Goal: Find specific page/section

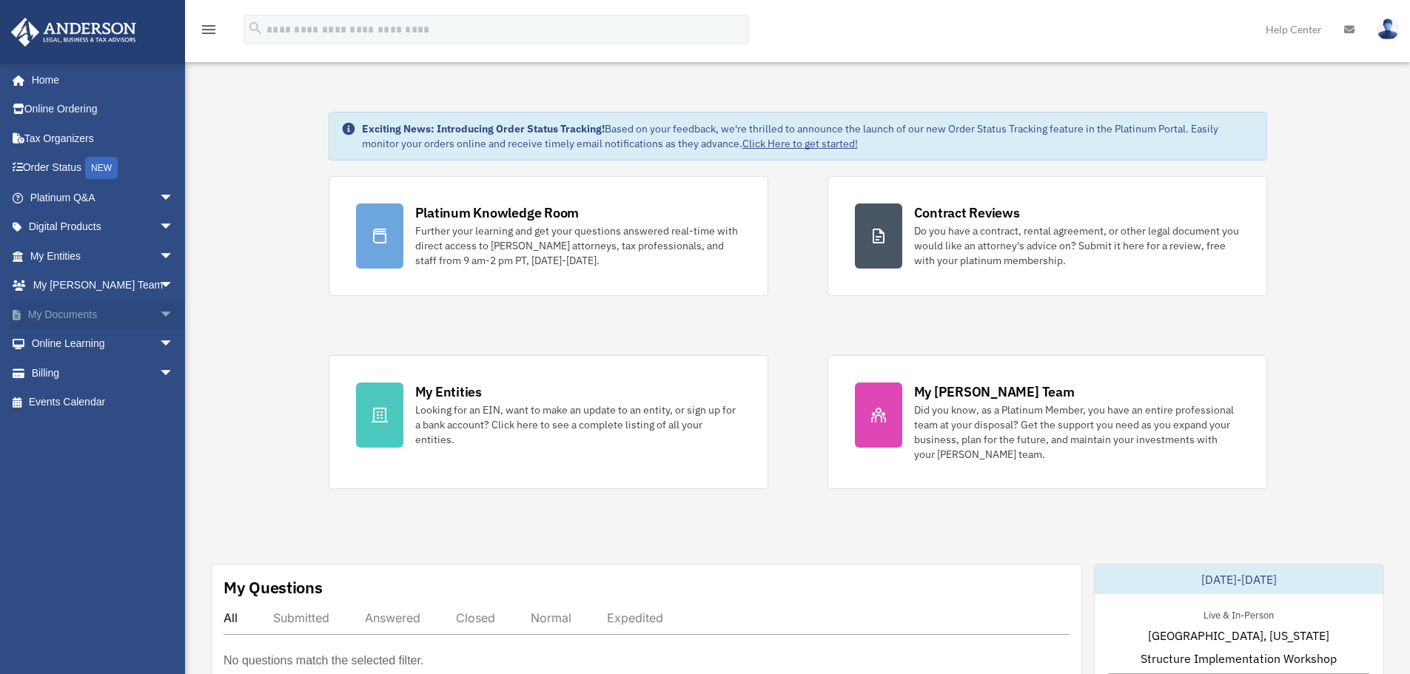
click at [75, 316] on link "My Documents arrow_drop_down" at bounding box center [103, 315] width 186 height 30
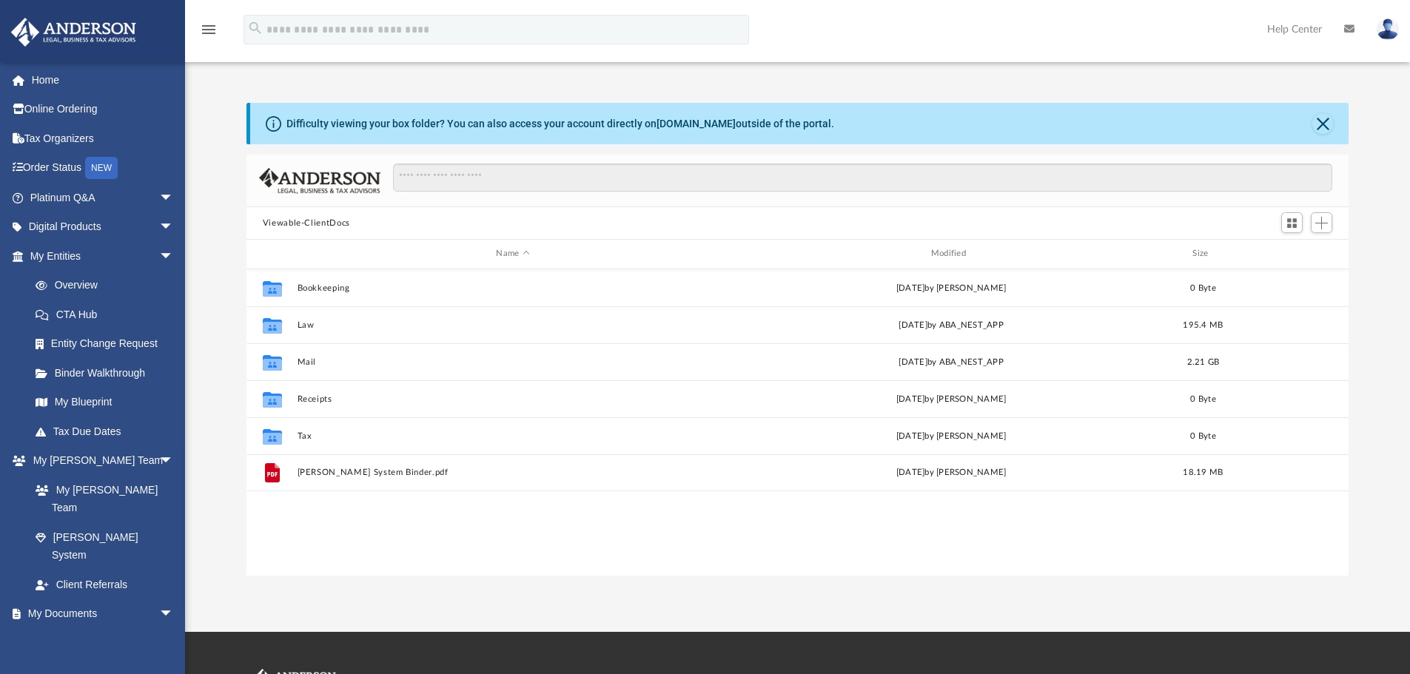
scroll to position [326, 1091]
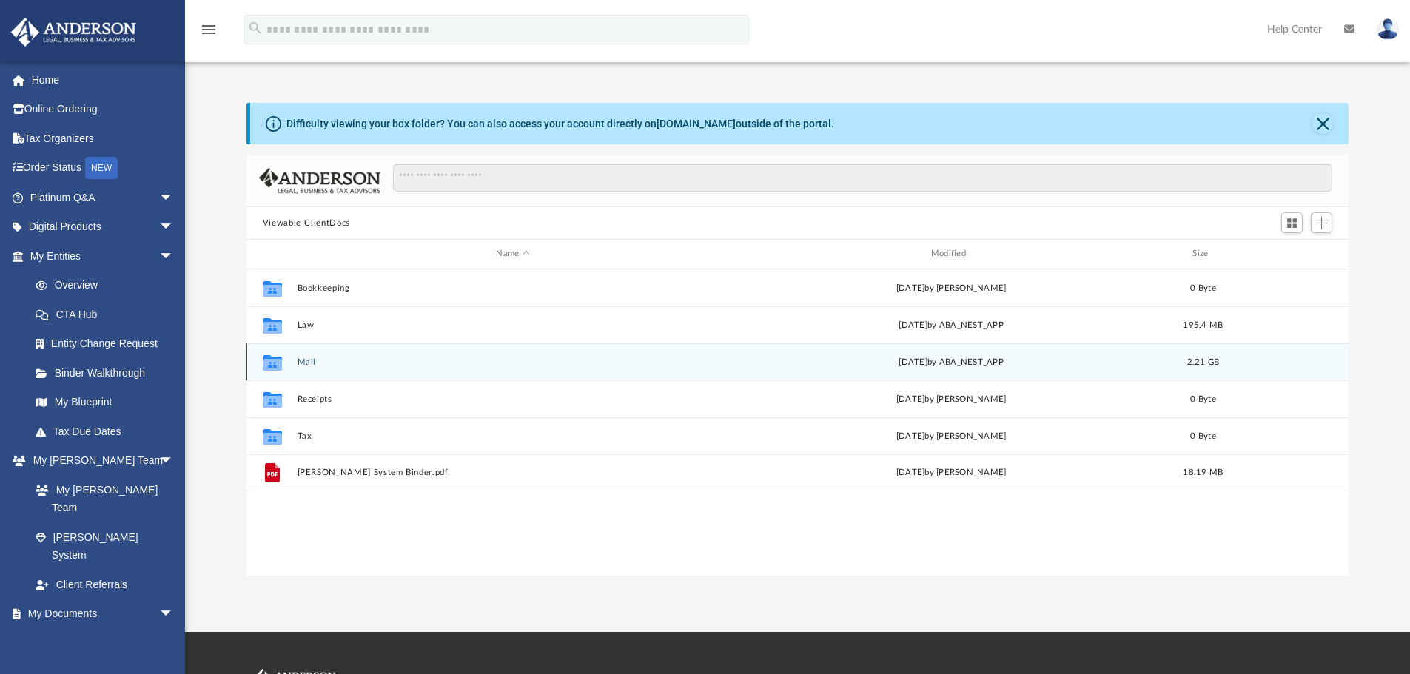
click at [356, 366] on button "Mail" at bounding box center [513, 363] width 432 height 10
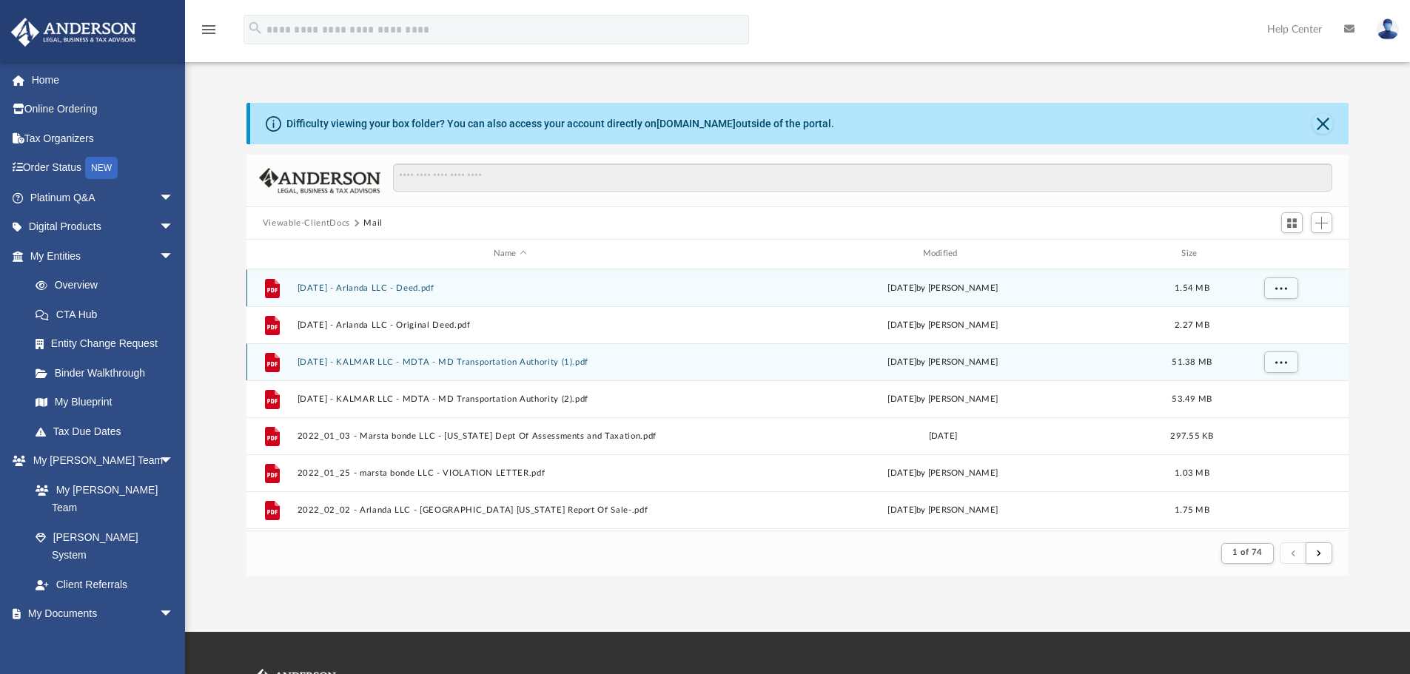
scroll to position [280, 1091]
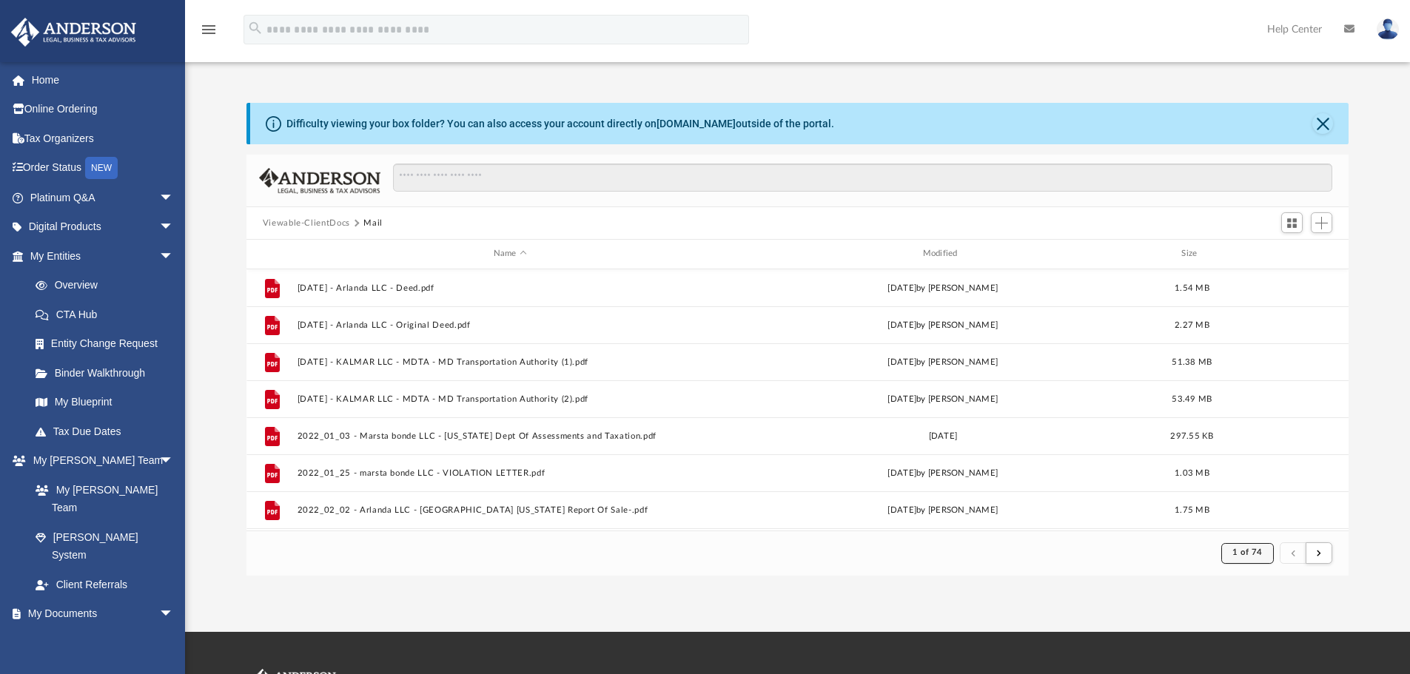
click at [1243, 554] on span "1 of 74" at bounding box center [1247, 552] width 30 height 8
click at [1246, 520] on ul "1 2 3 4 5 6 7 8 9 10 11 12 13 14 15 16 17 18 19 20 21 22 23 24 25 26 27 28 29 3…" at bounding box center [1260, 443] width 28 height 195
click at [1255, 518] on li "74" at bounding box center [1260, 517] width 11 height 16
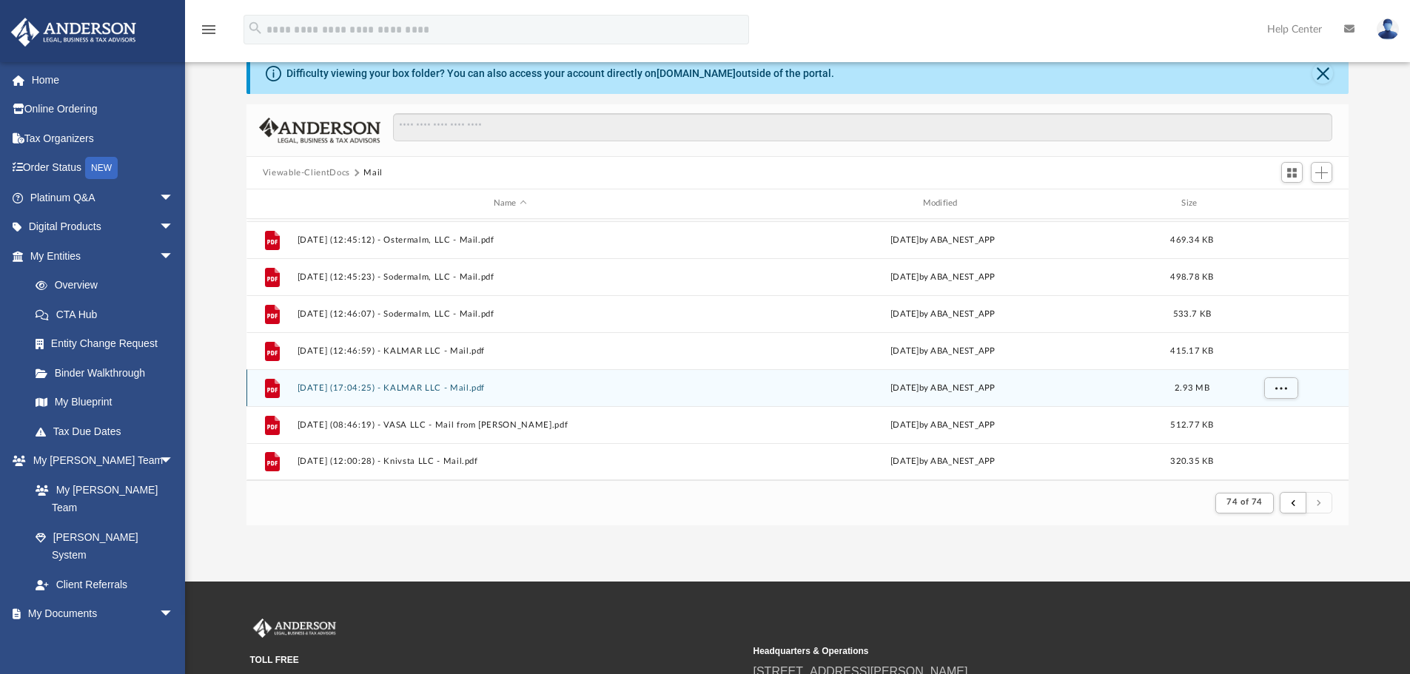
scroll to position [74, 0]
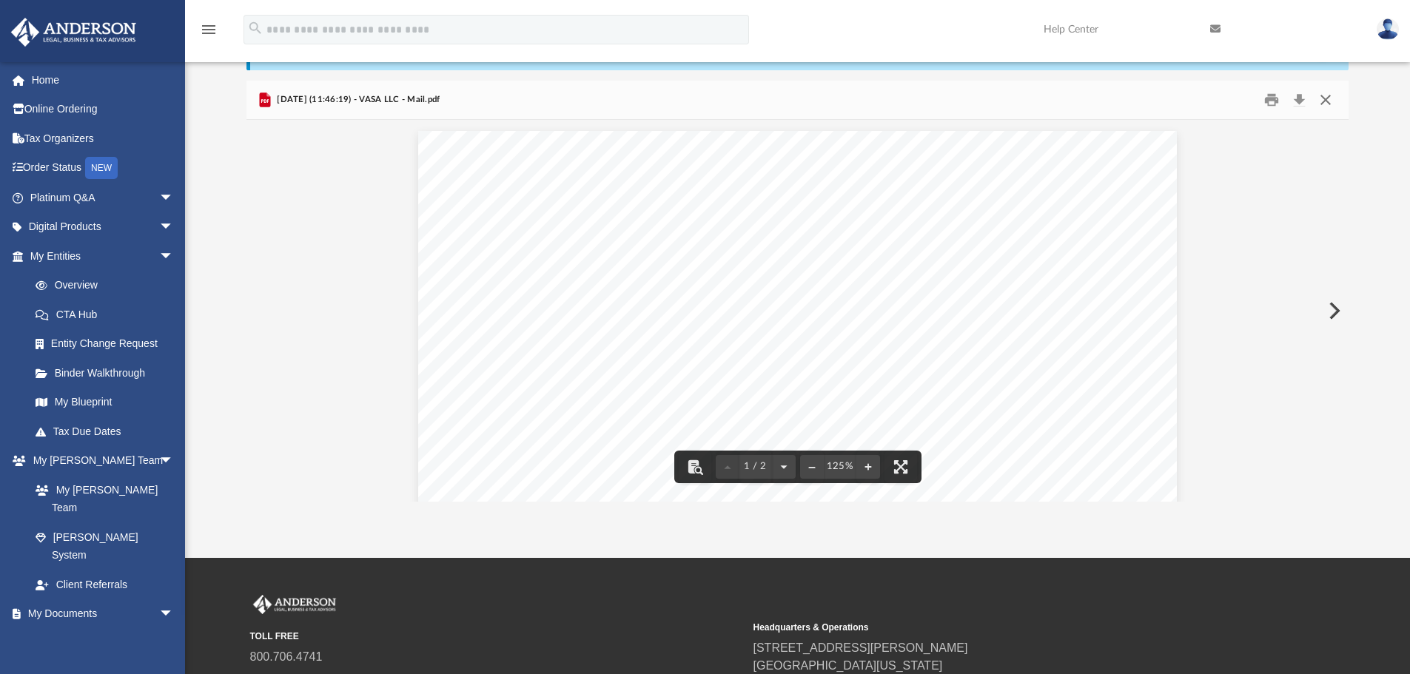
click at [1330, 101] on button "Close" at bounding box center [1325, 100] width 27 height 23
